Goal: Information Seeking & Learning: Stay updated

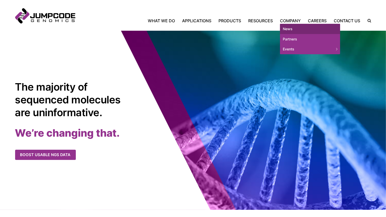
click at [292, 29] on link "News" at bounding box center [310, 29] width 60 height 10
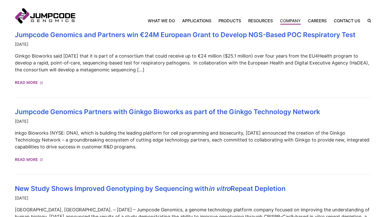
scroll to position [154, 0]
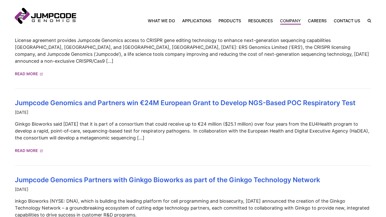
click at [57, 17] on link "Jumpcode Genomics" at bounding box center [45, 15] width 60 height 15
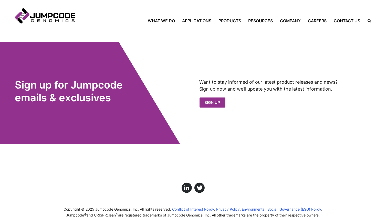
scroll to position [540, 0]
